Goal: Information Seeking & Learning: Learn about a topic

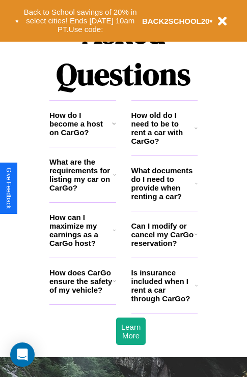
scroll to position [1232, 0]
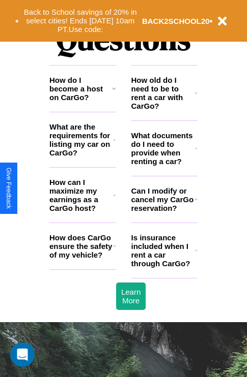
click at [82, 156] on h3 "What are the requirements for listing my car on CarGo?" at bounding box center [81, 140] width 64 height 35
click at [164, 165] on h3 "What documents do I need to provide when renting a car?" at bounding box center [163, 148] width 64 height 35
click at [164, 109] on h3 "How old do I need to be to rent a car with CarGo?" at bounding box center [163, 93] width 64 height 35
click at [196, 97] on icon at bounding box center [195, 93] width 3 height 8
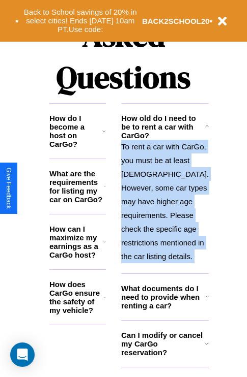
scroll to position [1194, 0]
